Goal: Obtain resource: Download file/media

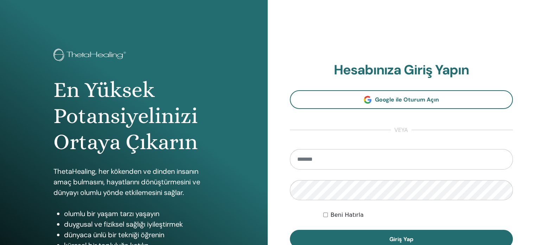
type input "**********"
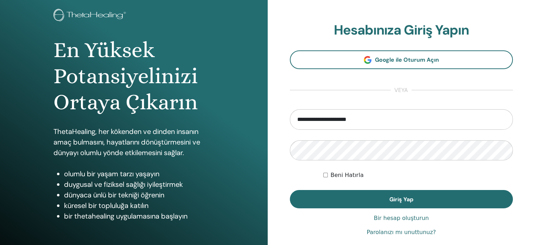
scroll to position [70, 0]
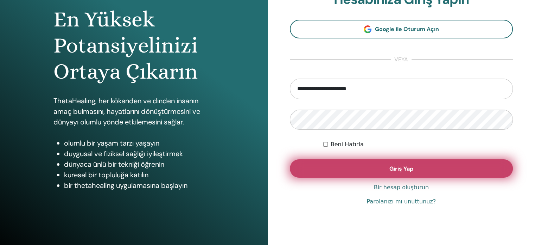
click at [404, 169] on font "Giriş Yap" at bounding box center [402, 168] width 24 height 7
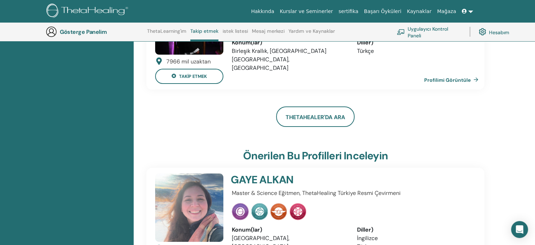
scroll to position [1, 0]
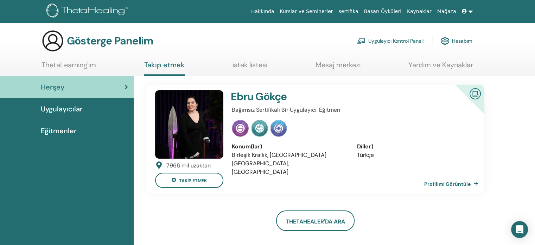
click at [461, 43] on font "Hesabım" at bounding box center [462, 41] width 20 height 6
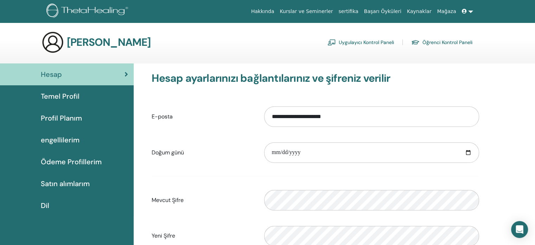
click at [451, 39] on font "Öğrenci Kontrol Paneli" at bounding box center [448, 42] width 50 height 6
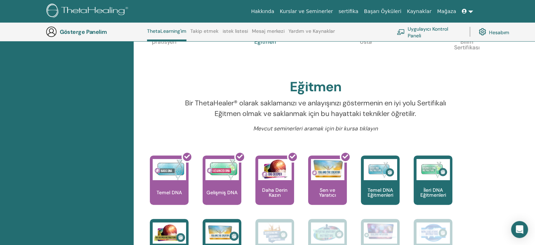
scroll to position [194, 0]
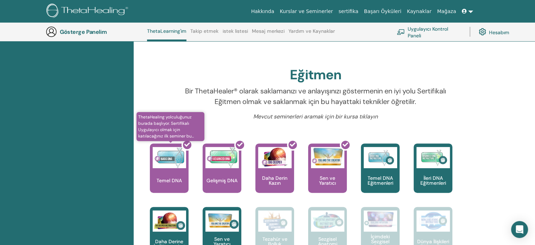
click at [170, 179] on div at bounding box center [173, 170] width 39 height 63
click at [183, 133] on font "ThetaHealing yolculuğunuz burada başlıyor. Sertifikalı Uygulayıcı olmak için ka…" at bounding box center [166, 126] width 56 height 25
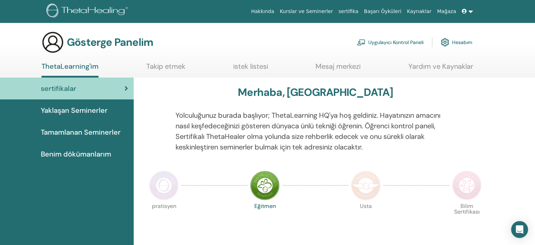
click at [103, 122] on link "Tamamlanan Seminerler" at bounding box center [67, 132] width 134 height 22
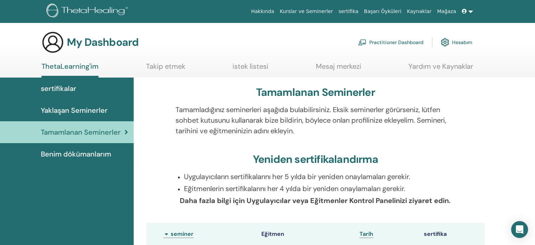
click at [69, 91] on span "sertifikalar" at bounding box center [59, 88] width 36 height 11
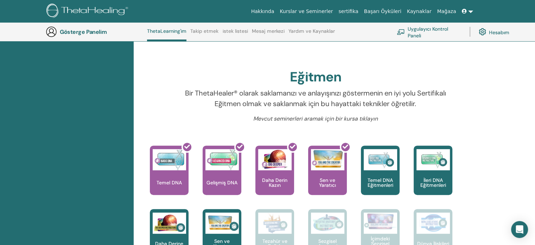
scroll to position [194, 0]
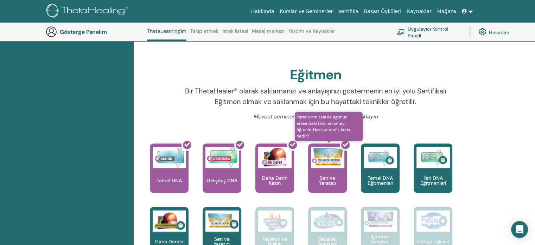
click at [345, 143] on icon at bounding box center [346, 144] width 6 height 6
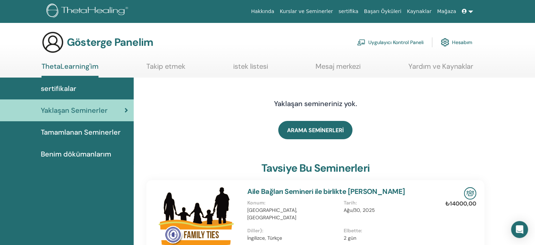
click at [65, 89] on font "sertifikalar" at bounding box center [59, 88] width 36 height 9
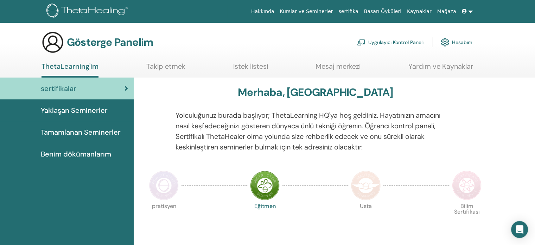
click at [269, 190] on img at bounding box center [265, 185] width 30 height 30
click at [109, 130] on font "Tamamlanan Seminerler" at bounding box center [81, 131] width 80 height 9
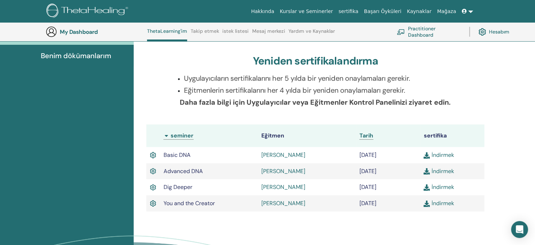
scroll to position [159, 0]
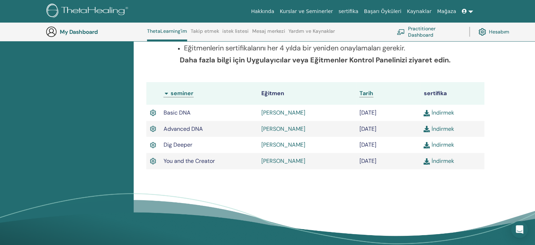
click at [437, 143] on link "İndirmek" at bounding box center [439, 144] width 30 height 7
click at [427, 160] on img at bounding box center [427, 161] width 6 height 6
